Goal: Check status: Check status

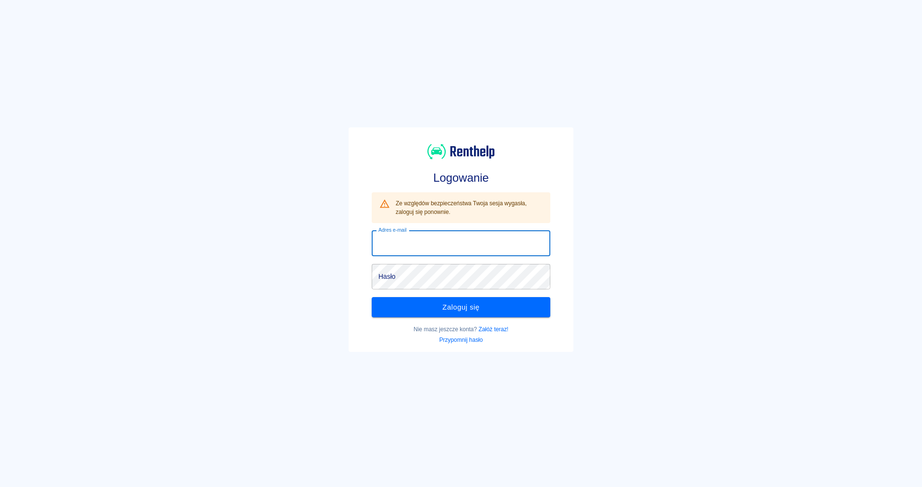
click at [428, 239] on input "Adres e-mail" at bounding box center [461, 243] width 179 height 25
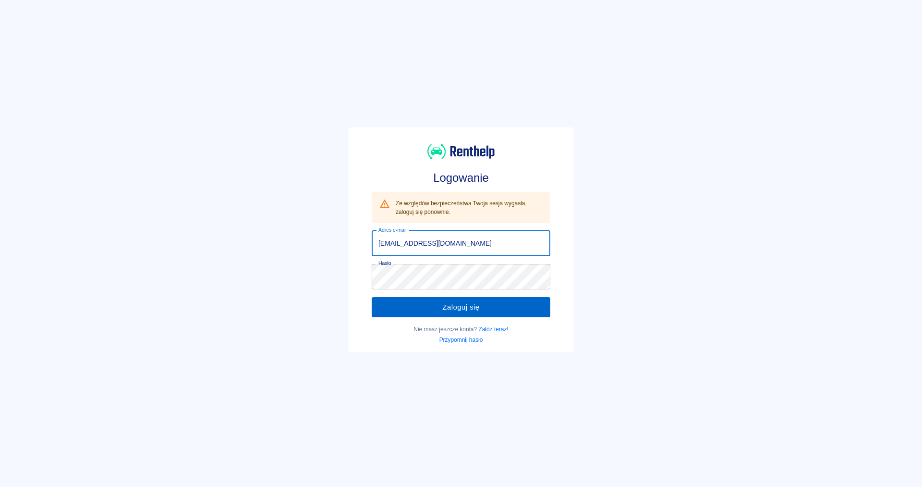
type input "[EMAIL_ADDRESS][DOMAIN_NAME]"
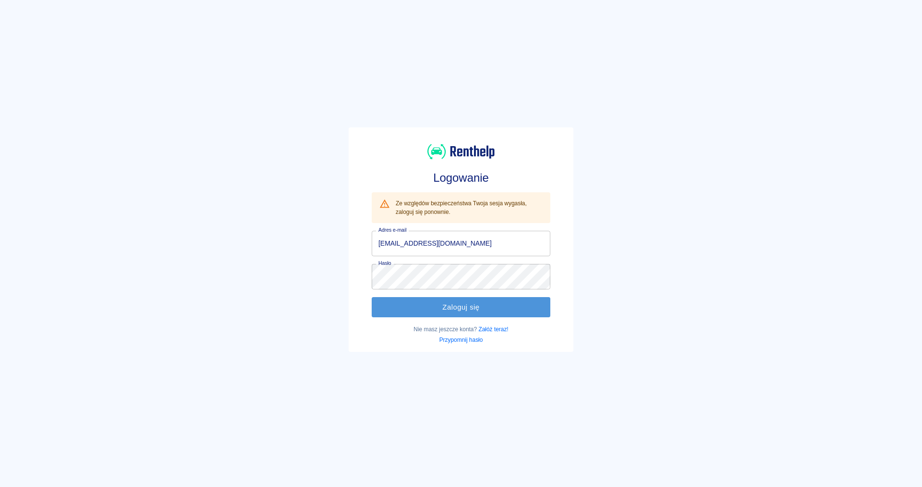
click at [428, 301] on button "Zaloguj się" at bounding box center [461, 307] width 179 height 20
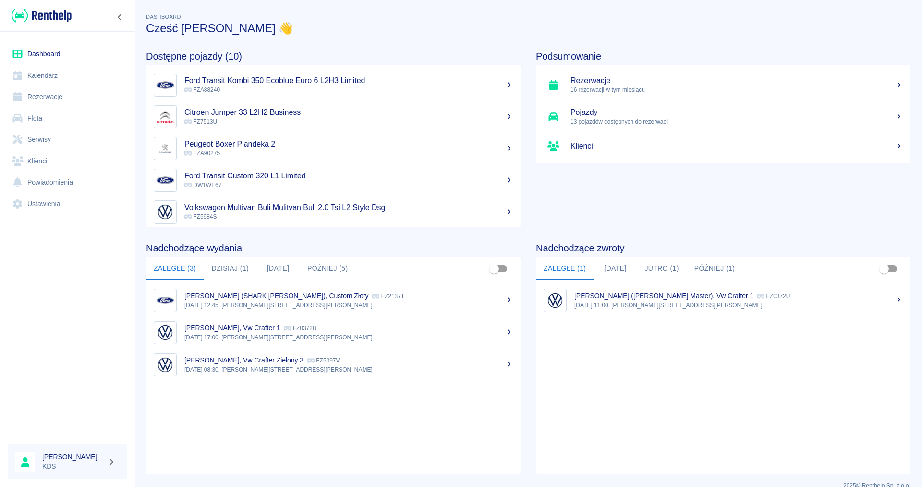
click at [53, 77] on link "Kalendarz" at bounding box center [68, 76] width 120 height 22
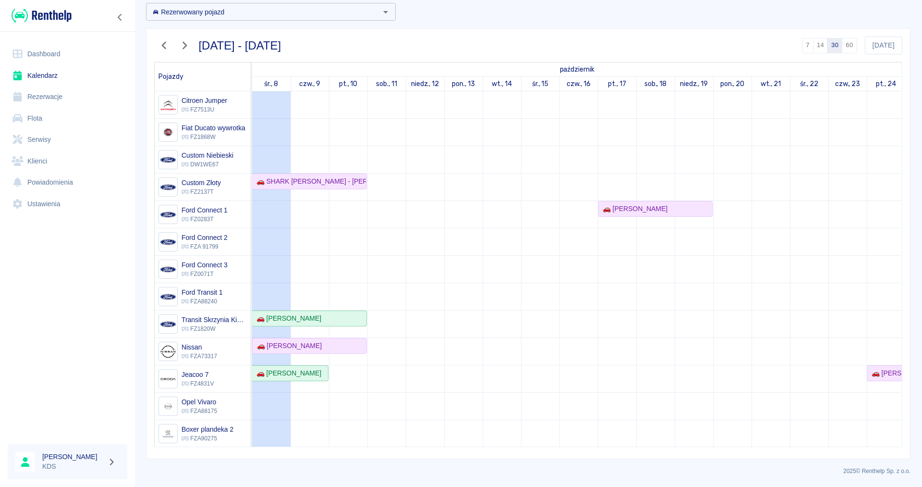
click at [169, 44] on icon "button" at bounding box center [164, 45] width 12 height 10
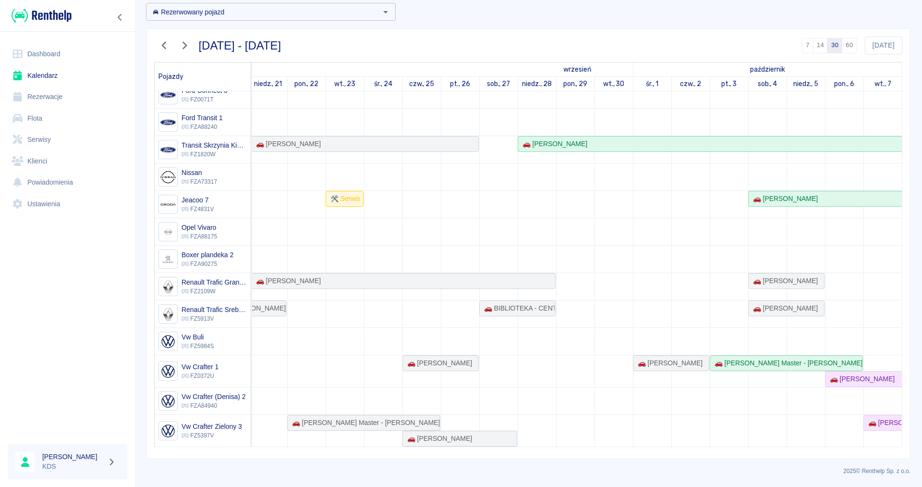
scroll to position [0, 503]
click at [797, 359] on div "🚗 [PERSON_NAME] Master - [PERSON_NAME]" at bounding box center [786, 363] width 151 height 10
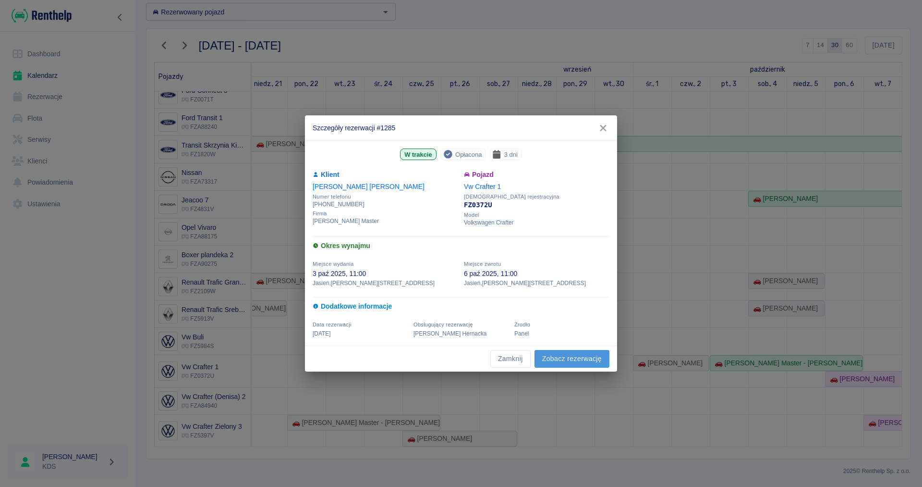
click at [552, 361] on link "Zobacz rezerwację" at bounding box center [572, 359] width 75 height 18
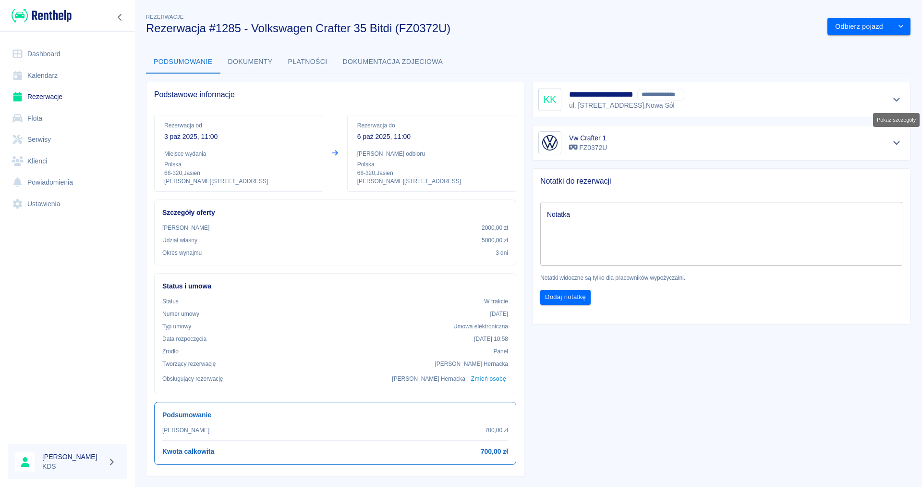
click at [899, 98] on icon "Pokaż szczegóły" at bounding box center [897, 99] width 11 height 9
